Goal: Task Accomplishment & Management: Manage account settings

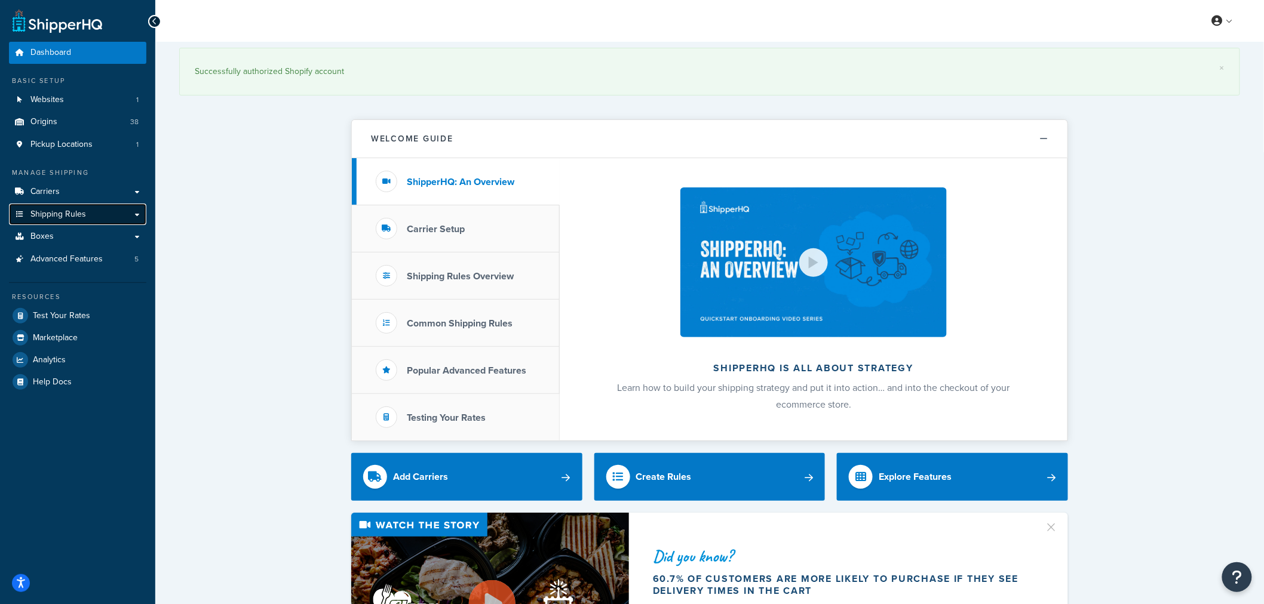
click at [54, 215] on span "Shipping Rules" at bounding box center [58, 215] width 56 height 10
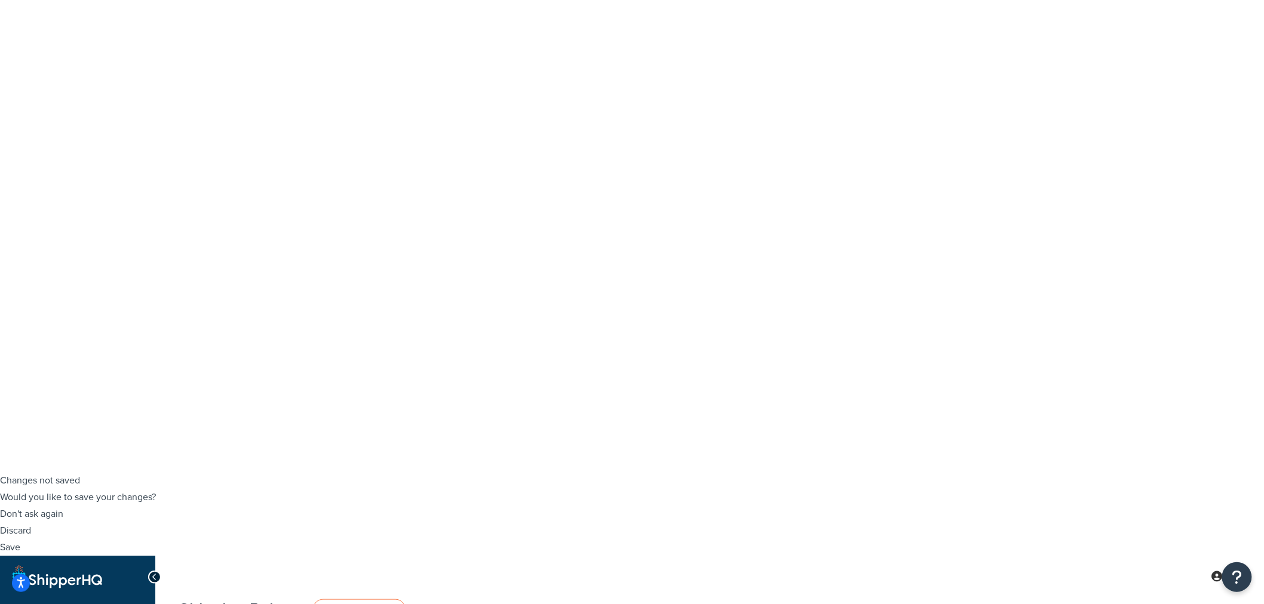
scroll to position [133, 0]
type input "bareroot"
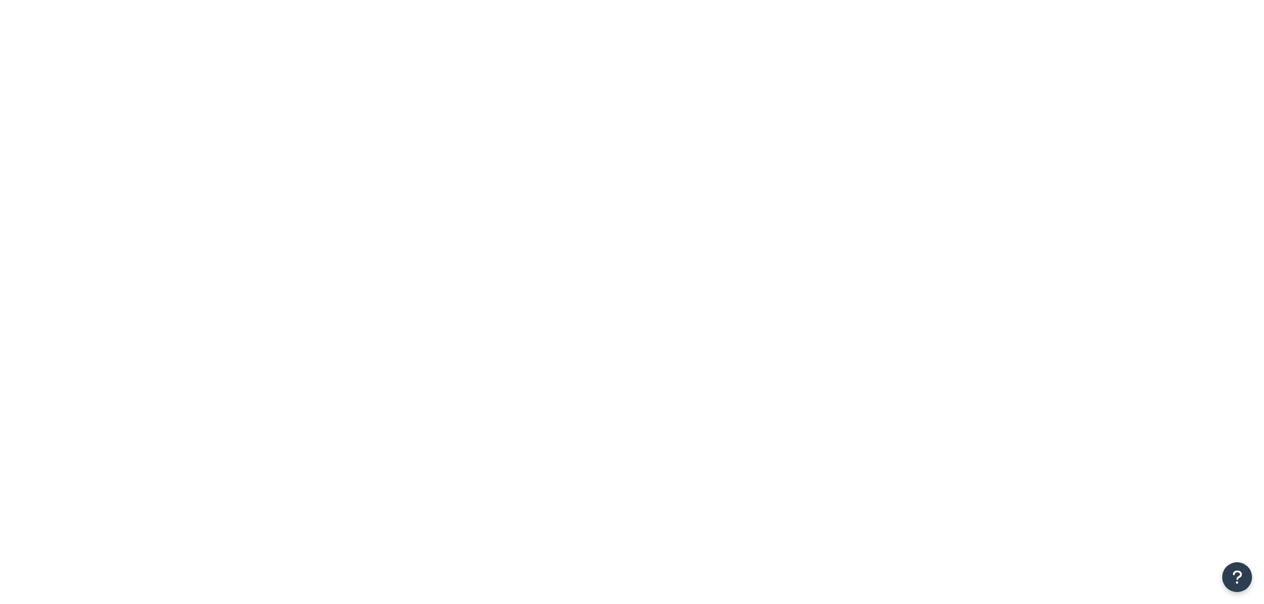
select select "OVERRIDE"
select select "SHIPPING_GROUP"
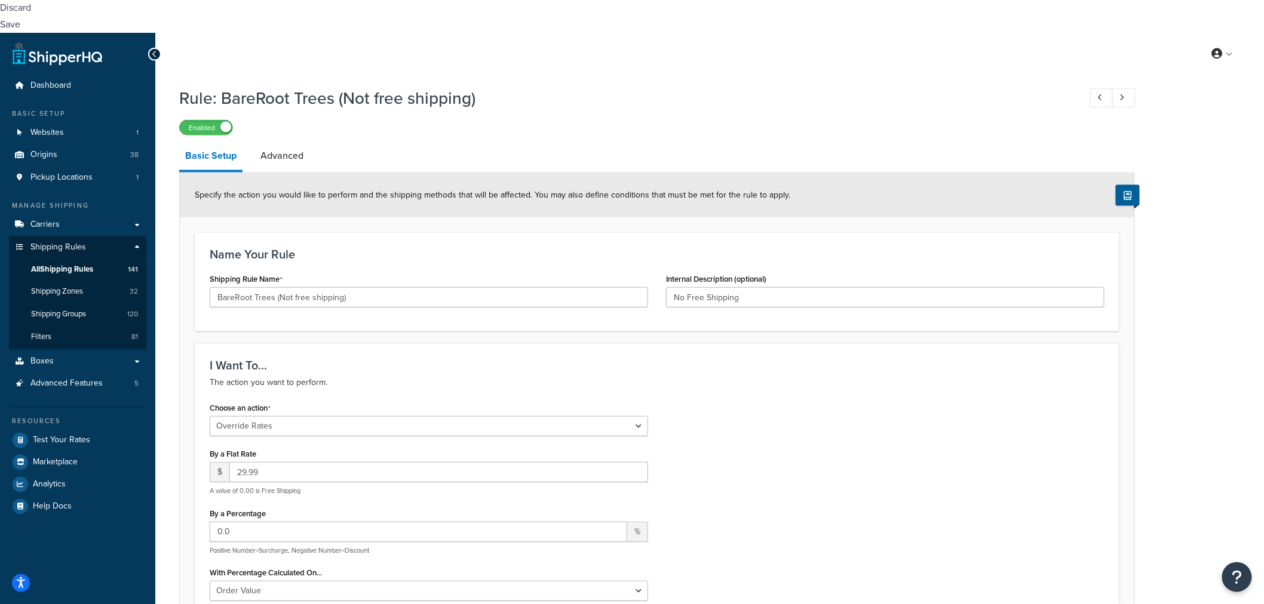
scroll to position [663, 0]
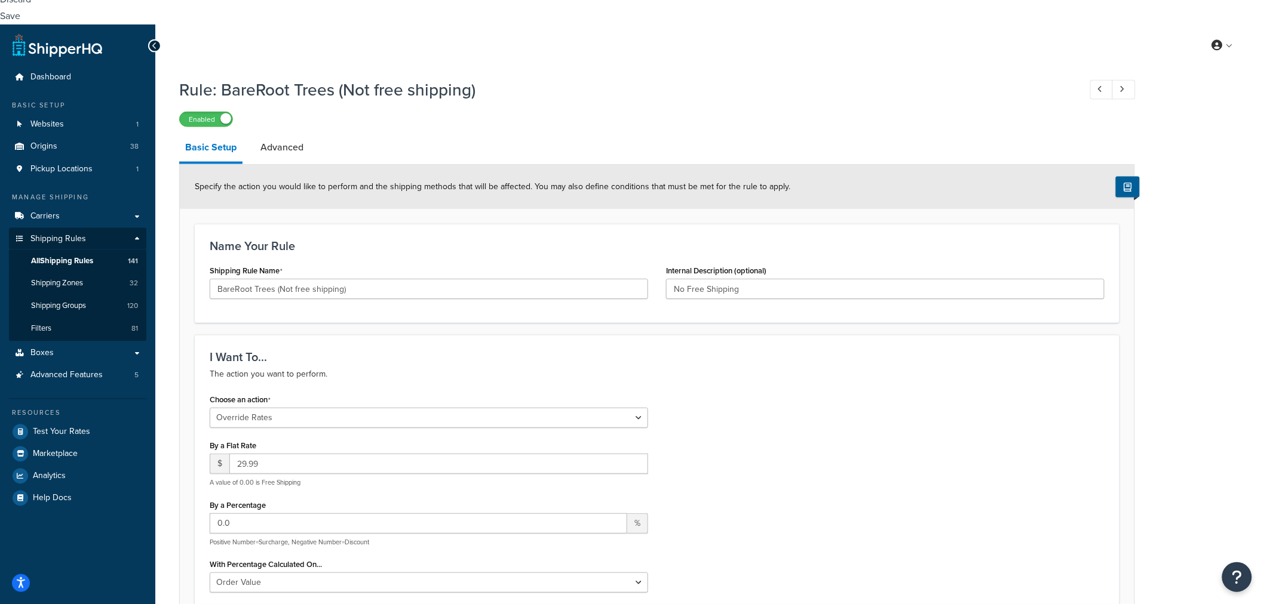
type input "Bare"
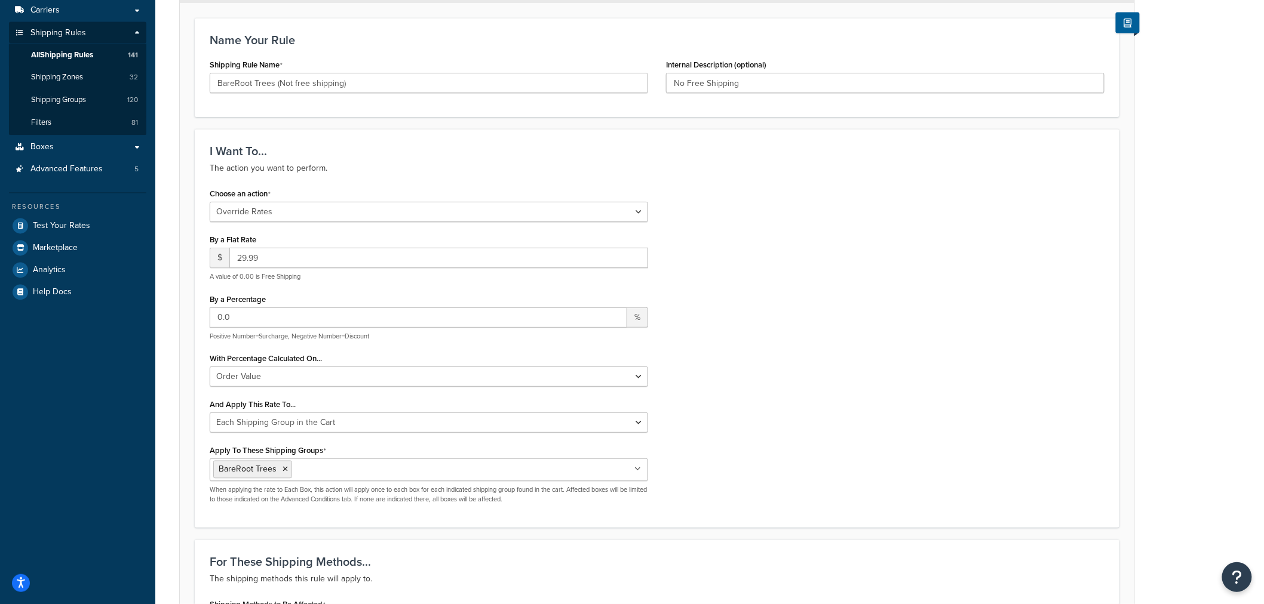
scroll to position [910, 0]
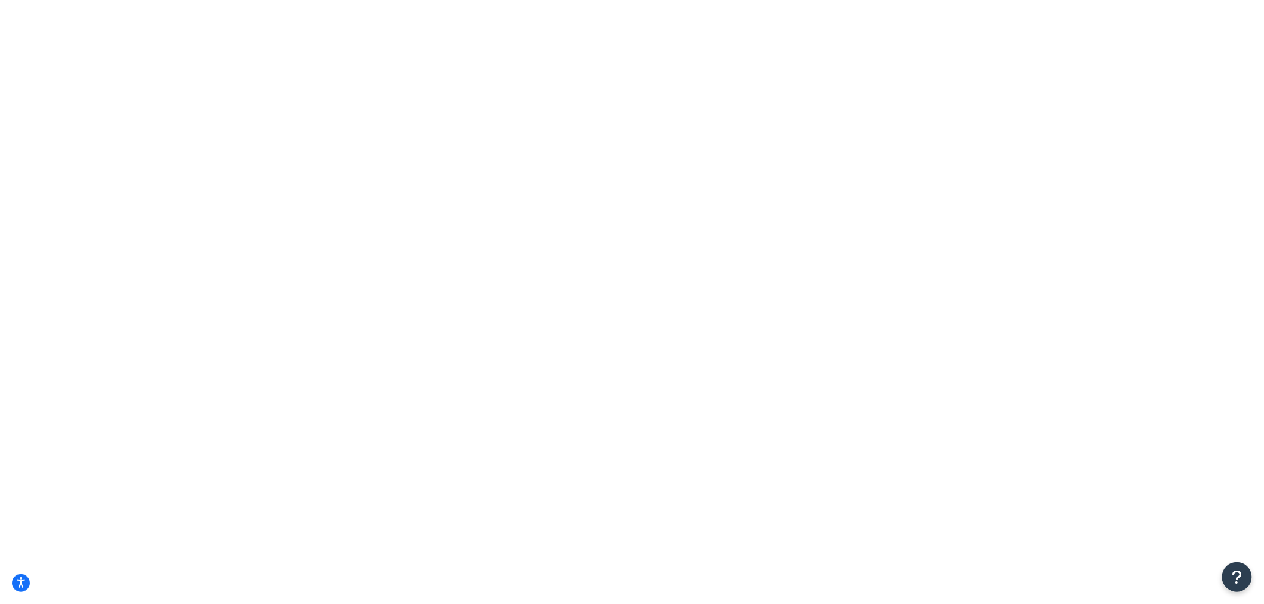
type input "bareroot"
select select "OVERRIDE"
select select "SHIPPING_GROUP"
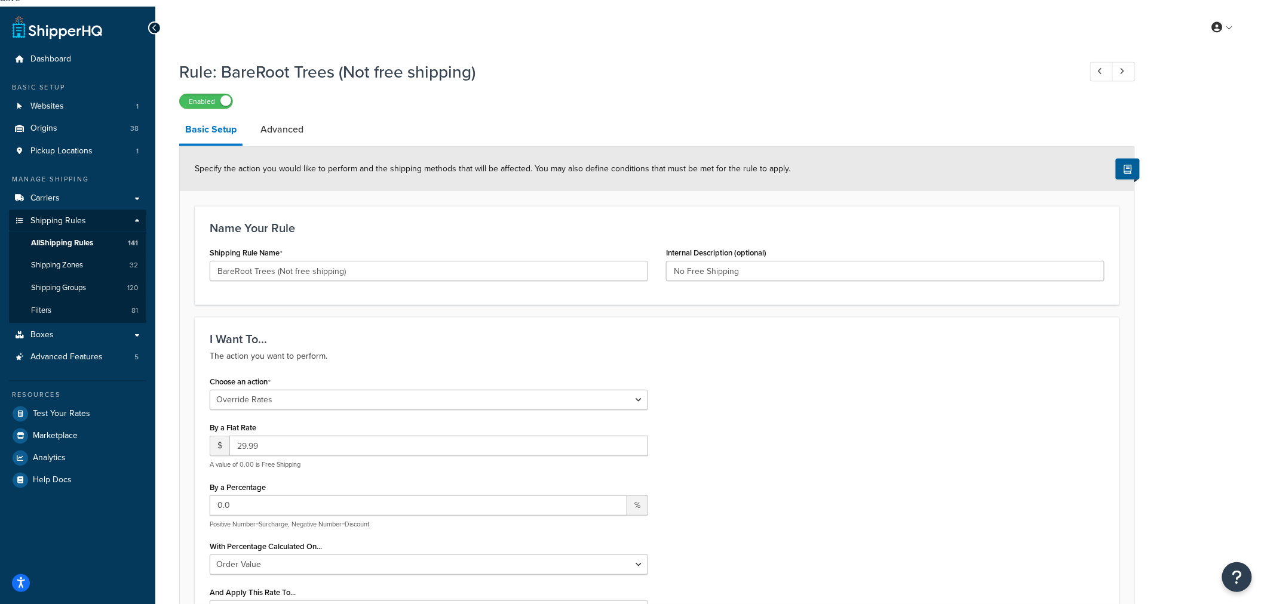
scroll to position [730, 0]
